Goal: Information Seeking & Learning: Learn about a topic

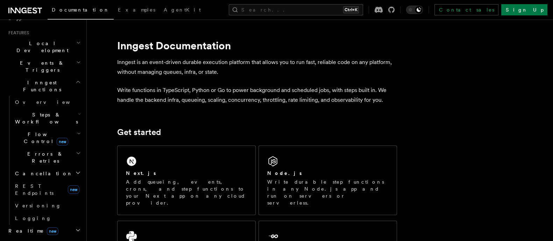
scroll to position [151, 0]
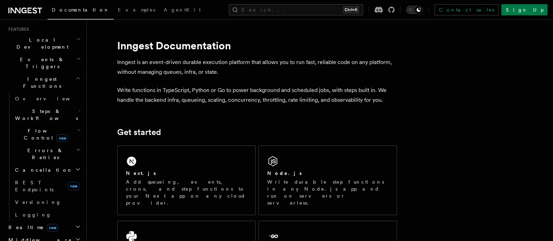
click at [47, 224] on span "new" at bounding box center [53, 228] width 12 height 8
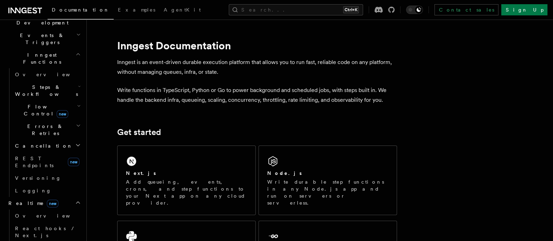
scroll to position [176, 0]
click at [35, 225] on span "React hooks / Next.js" at bounding box center [46, 231] width 62 height 13
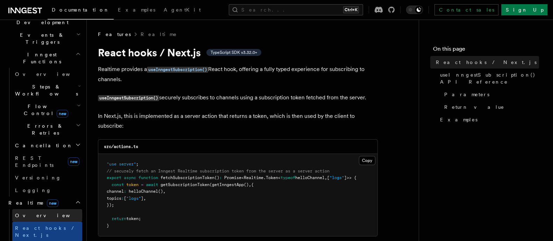
click at [31, 209] on link "Overview" at bounding box center [47, 215] width 70 height 13
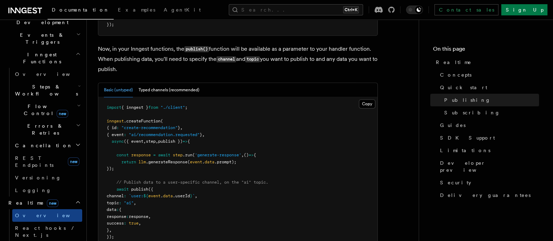
scroll to position [648, 0]
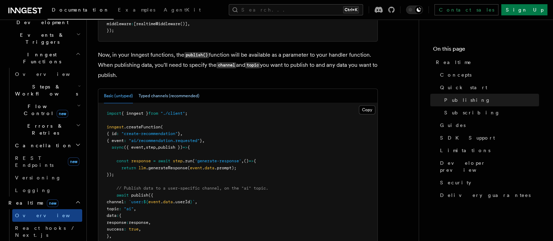
click at [197, 89] on button "Typed channels (recommended)" at bounding box center [169, 96] width 61 height 14
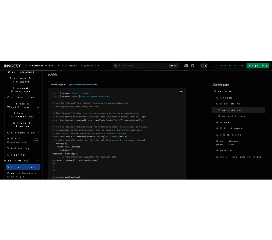
scroll to position [699, 0]
